Goal: Check status: Check status

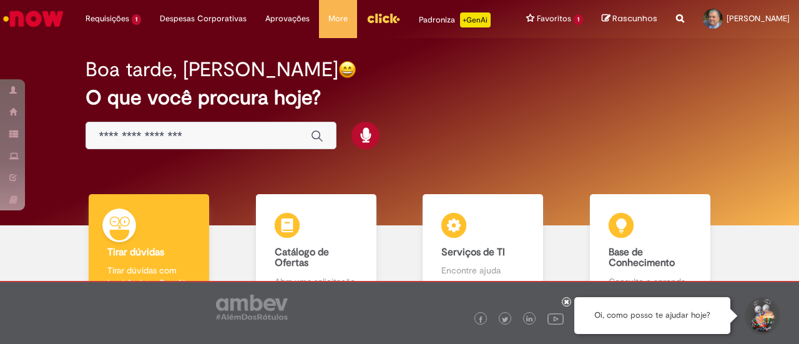
click at [563, 300] on div at bounding box center [566, 301] width 9 height 9
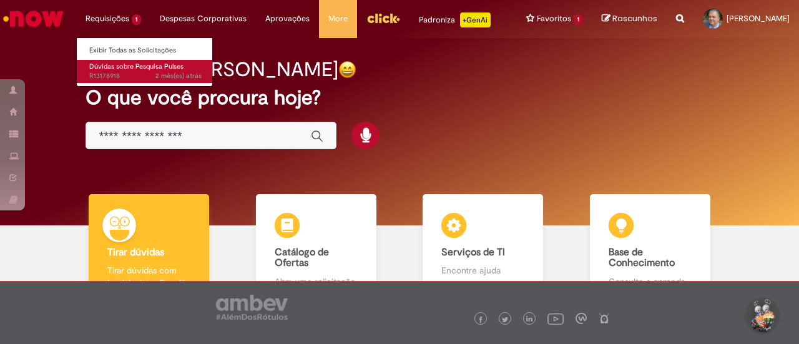
click at [100, 66] on span "Dúvidas sobre Pesquisa Pulses" at bounding box center [136, 66] width 94 height 9
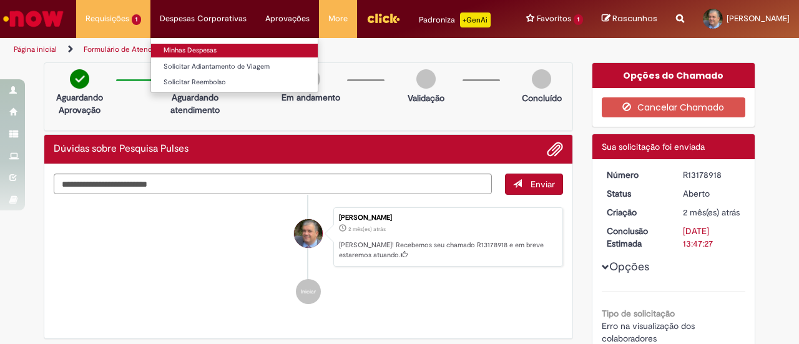
click at [175, 50] on link "Minhas Despesas" at bounding box center [234, 51] width 167 height 14
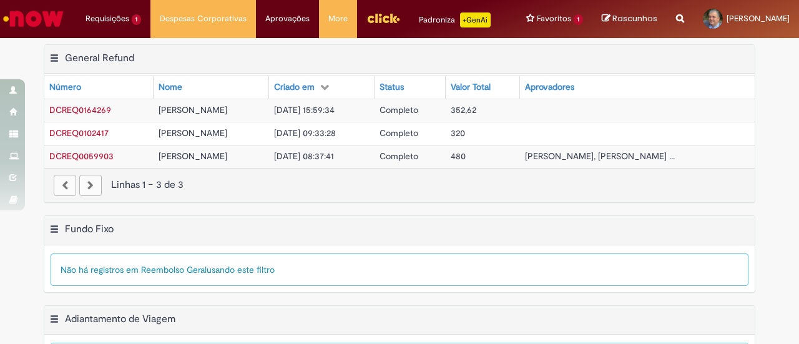
click at [418, 115] on span "Completo" at bounding box center [398, 109] width 39 height 11
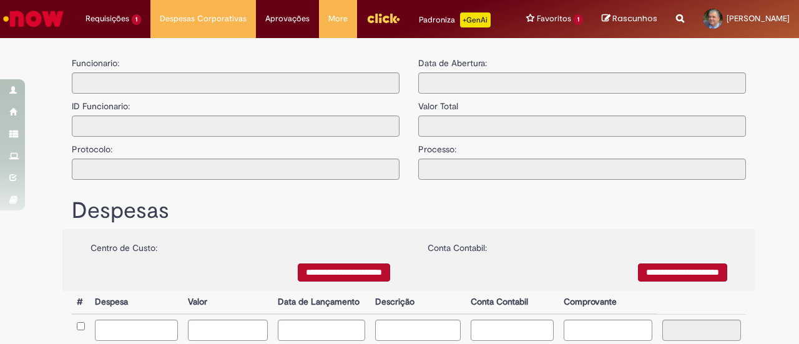
type input "**********"
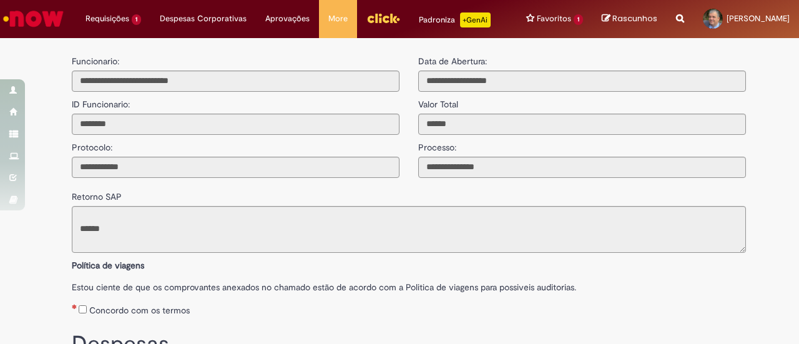
scroll to position [1, 0]
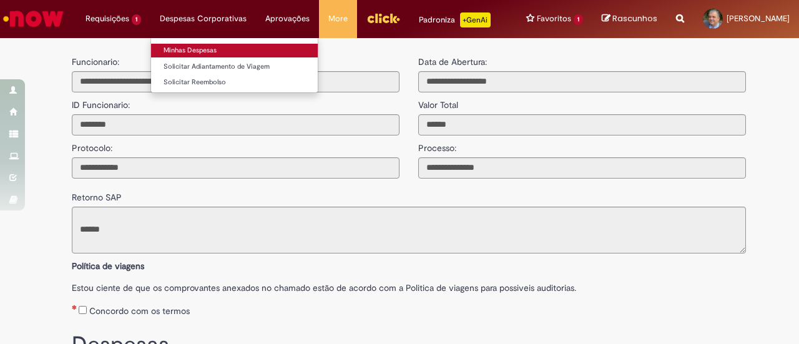
click at [178, 51] on link "Minhas Despesas" at bounding box center [234, 51] width 167 height 14
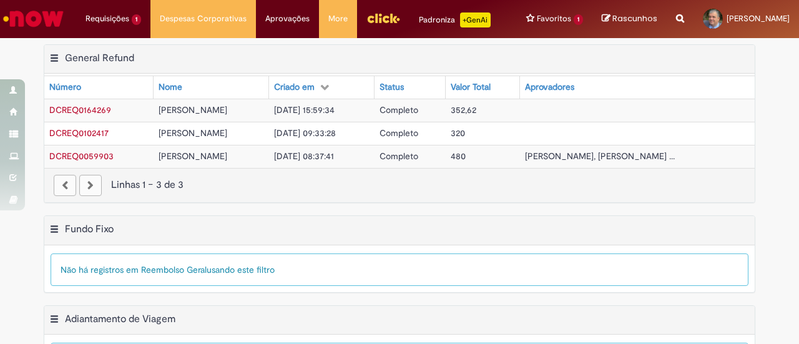
click at [91, 196] on div "paginação" at bounding box center [90, 185] width 22 height 21
click at [57, 196] on div "paginação" at bounding box center [65, 185] width 22 height 21
click at [81, 195] on div "paginação" at bounding box center [90, 185] width 22 height 21
click at [418, 162] on span "Completo" at bounding box center [398, 155] width 39 height 11
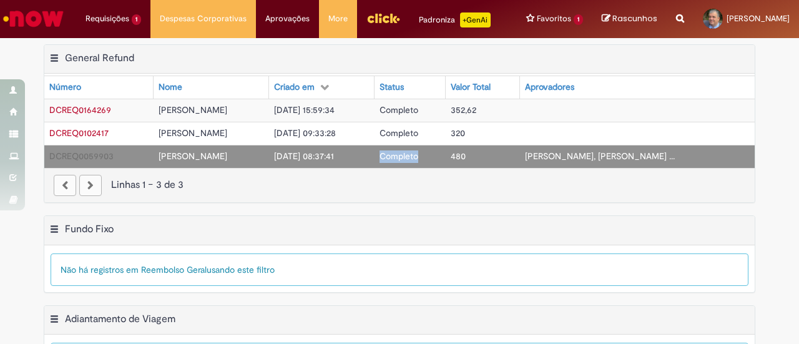
click at [418, 162] on span "Completo" at bounding box center [398, 155] width 39 height 11
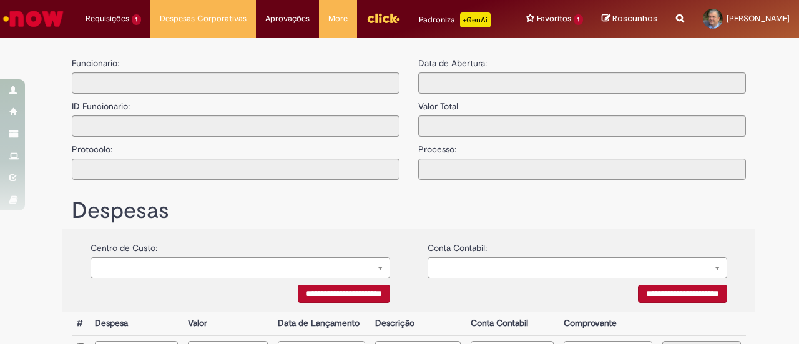
type input "**********"
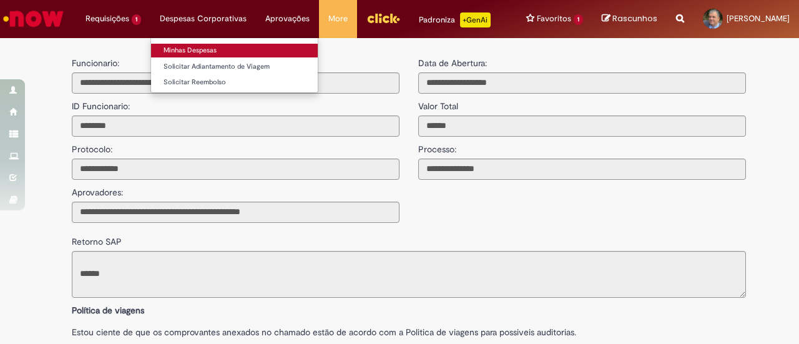
click at [177, 47] on link "Minhas Despesas" at bounding box center [234, 51] width 167 height 14
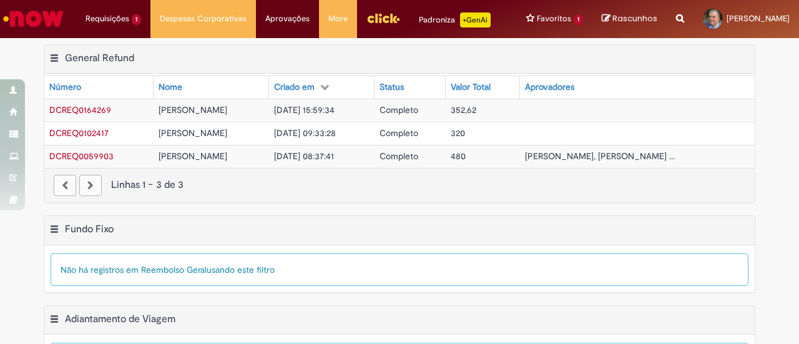
click at [325, 138] on span "[DATE] 09:33:28" at bounding box center [305, 132] width 62 height 11
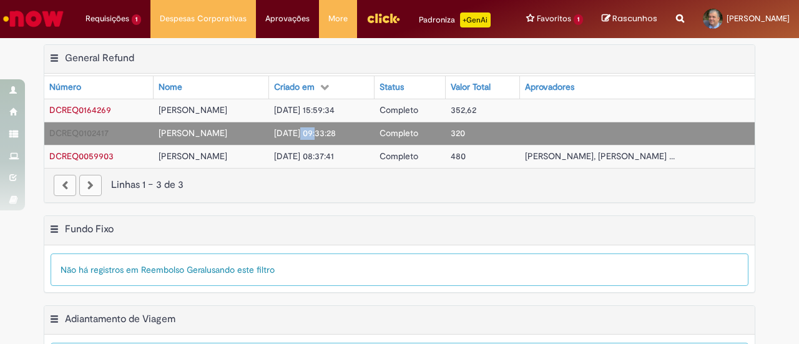
click at [325, 138] on span "[DATE] 09:33:28" at bounding box center [305, 132] width 62 height 11
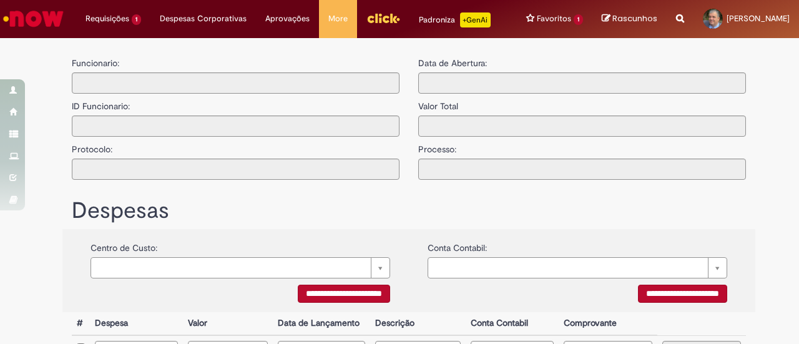
type input "**********"
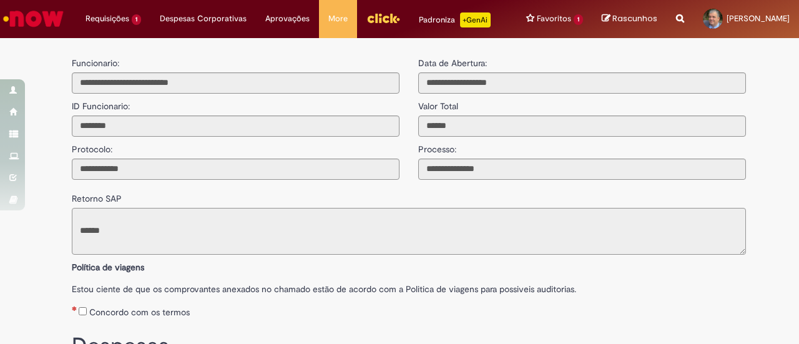
scroll to position [99, 0]
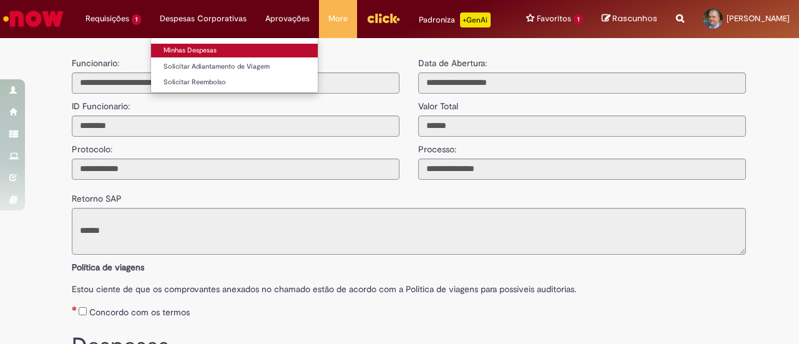
click at [182, 49] on link "Minhas Despesas" at bounding box center [234, 51] width 167 height 14
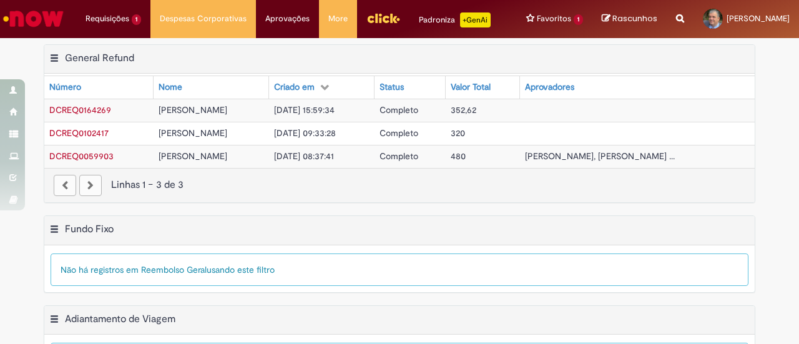
click at [322, 115] on span "[DATE] 15:59:34" at bounding box center [304, 109] width 61 height 11
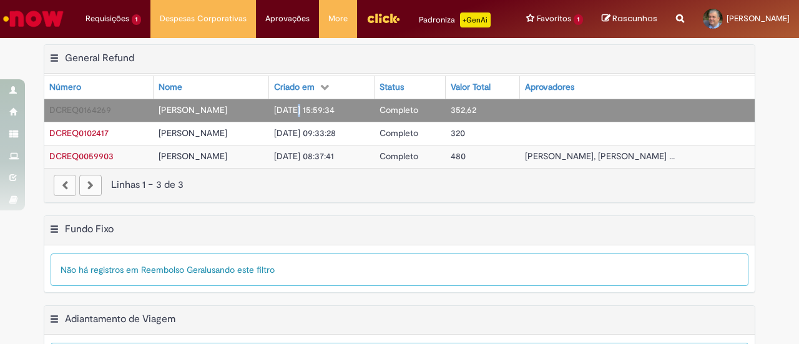
click at [322, 115] on span "[DATE] 15:59:34" at bounding box center [304, 109] width 61 height 11
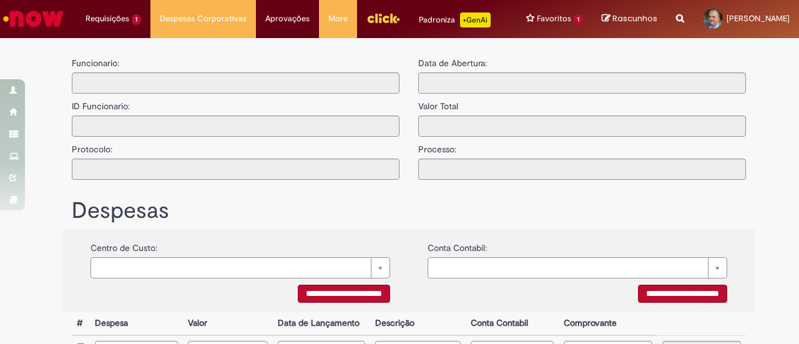
type input "**********"
